Goal: Transaction & Acquisition: Book appointment/travel/reservation

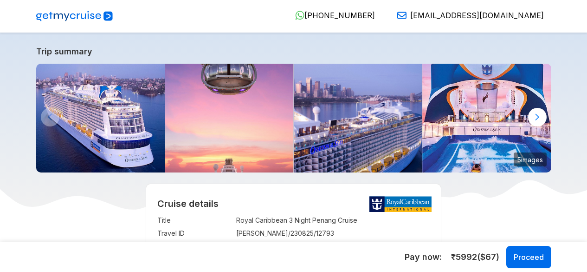
select select "**"
select select "*"
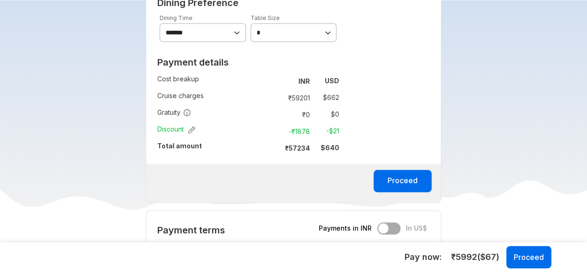
scroll to position [599, 0]
drag, startPoint x: 290, startPoint y: 146, endPoint x: 313, endPoint y: 145, distance: 22.8
click at [313, 145] on tr "₹ 57234 $ 640" at bounding box center [307, 147] width 65 height 13
click at [314, 145] on td "$ 640" at bounding box center [327, 147] width 26 height 13
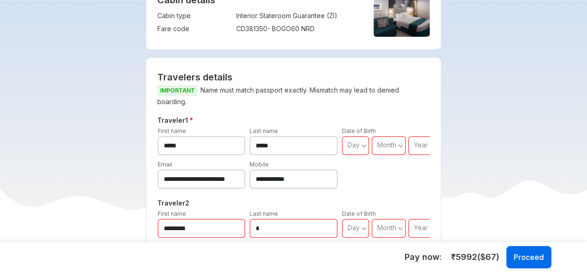
scroll to position [351, 0]
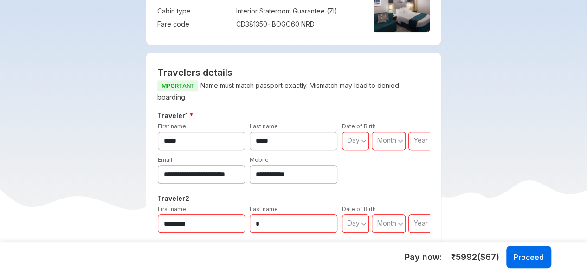
click at [375, 129] on div "Date of Birth Day Month Year" at bounding box center [386, 135] width 92 height 29
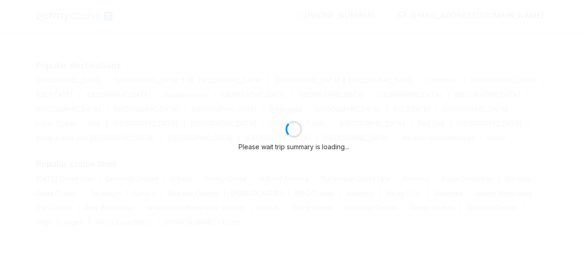
select select "**"
select select "*"
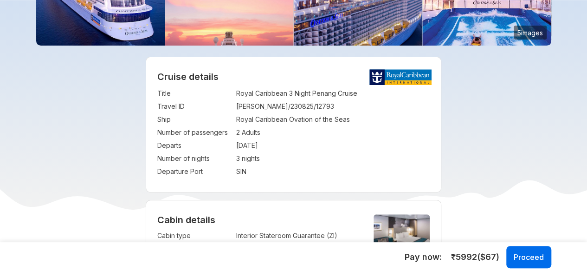
scroll to position [131, 0]
